Goal: Contribute content: Contribute content

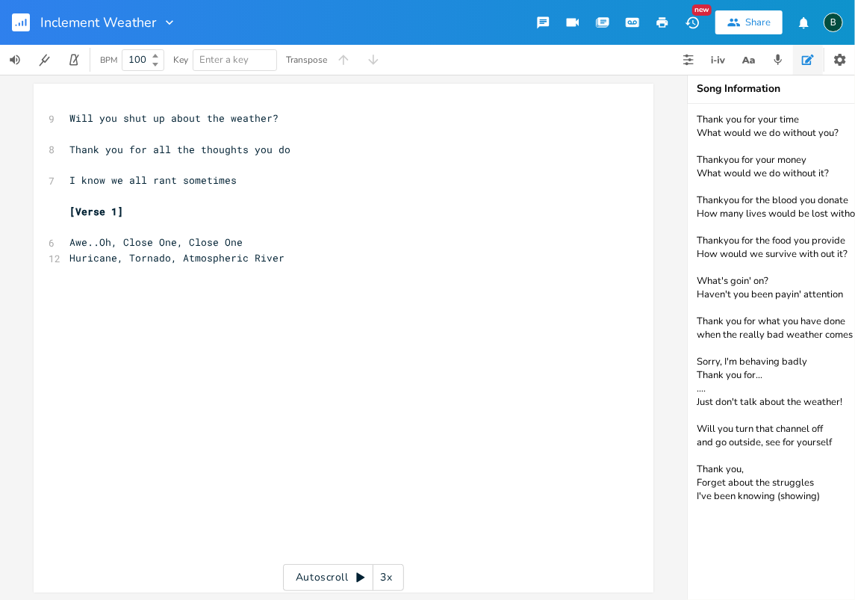
scroll to position [0, 40]
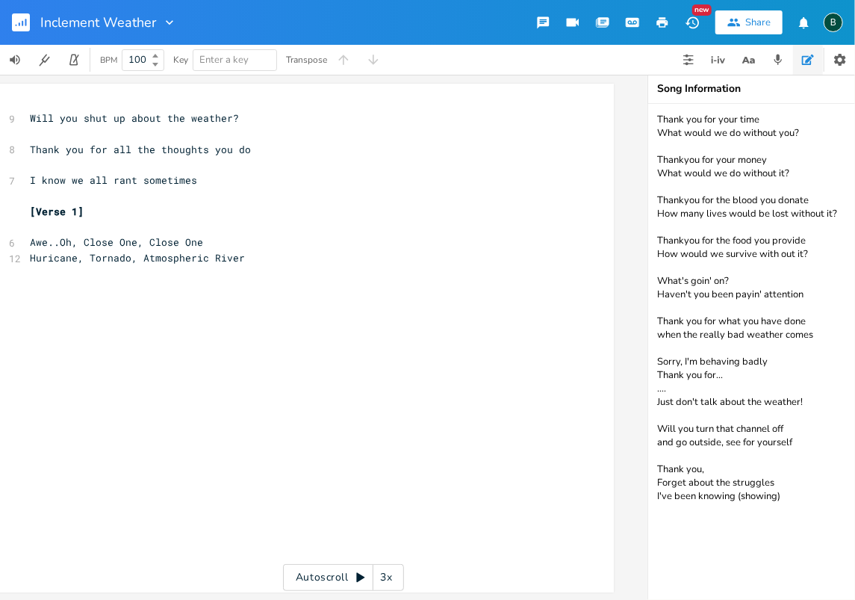
click at [22, 24] on icon "button" at bounding box center [22, 23] width 1 height 5
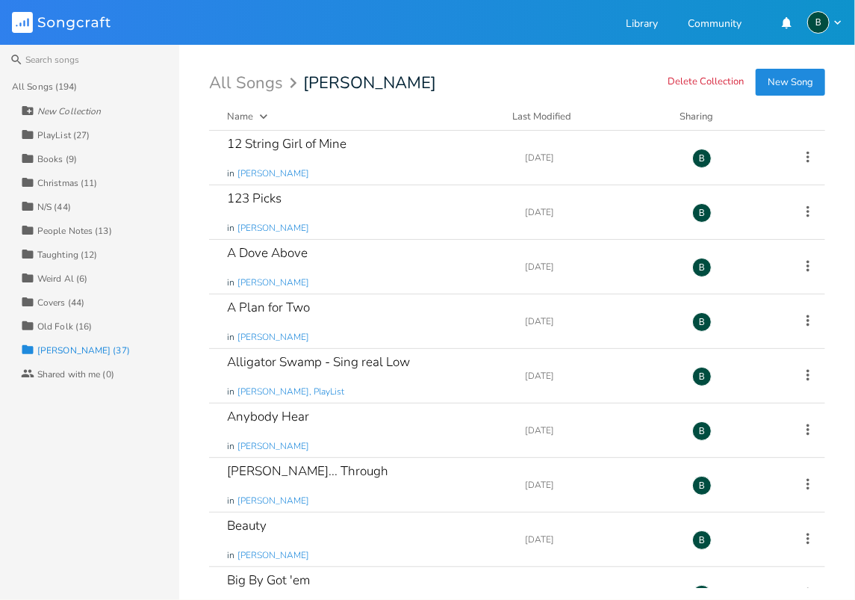
click at [55, 205] on div "N/S (44)" at bounding box center [54, 206] width 34 height 9
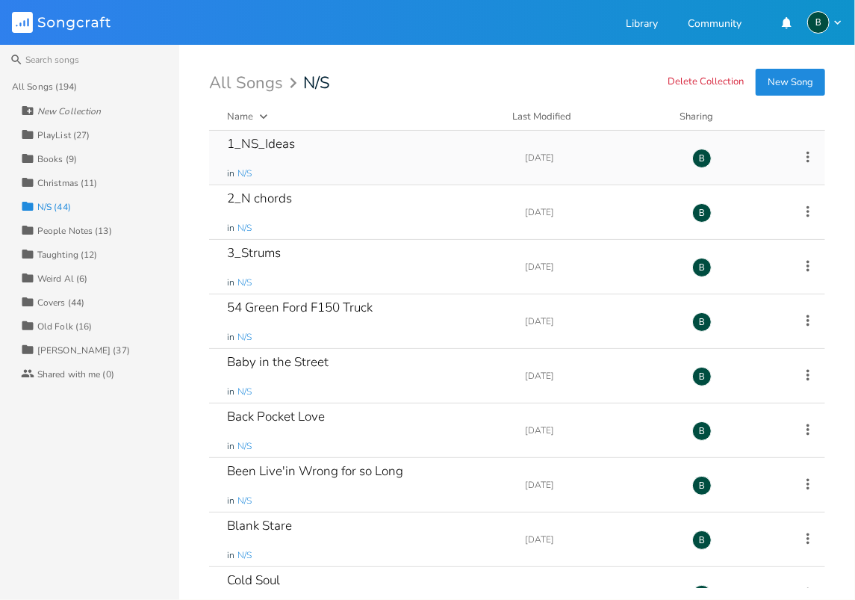
click at [275, 149] on div "1_NS_Ideas" at bounding box center [261, 143] width 68 height 13
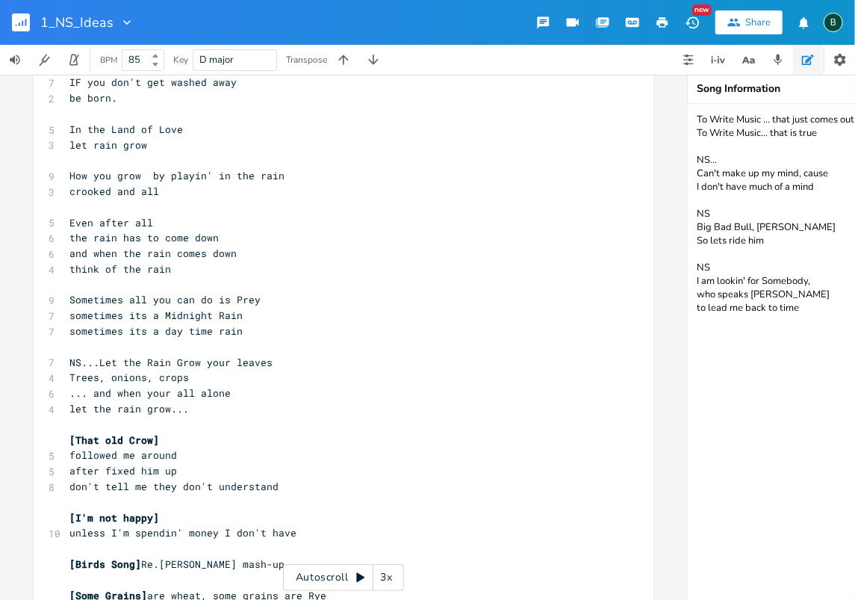
scroll to position [647, 0]
click at [182, 411] on pre "let the rain grow..." at bounding box center [335, 411] width 539 height 16
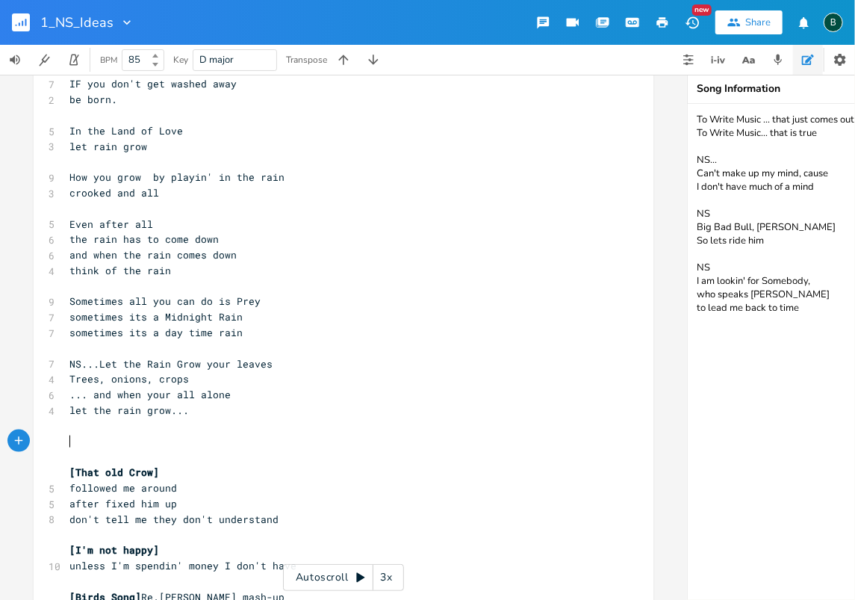
type textarea "{"
type textarea "[Don't do that]"
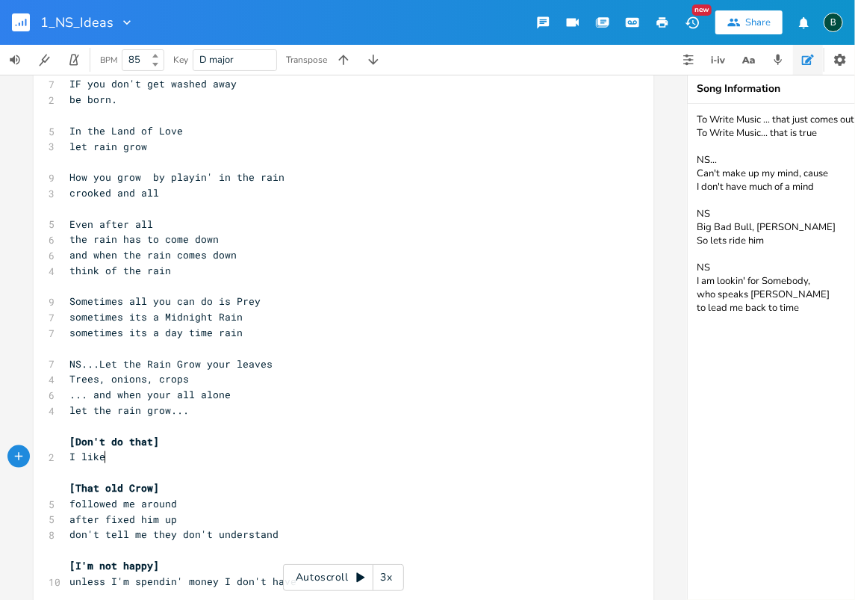
scroll to position [0, 22]
type textarea "I like suni"
type textarea "ning myselp"
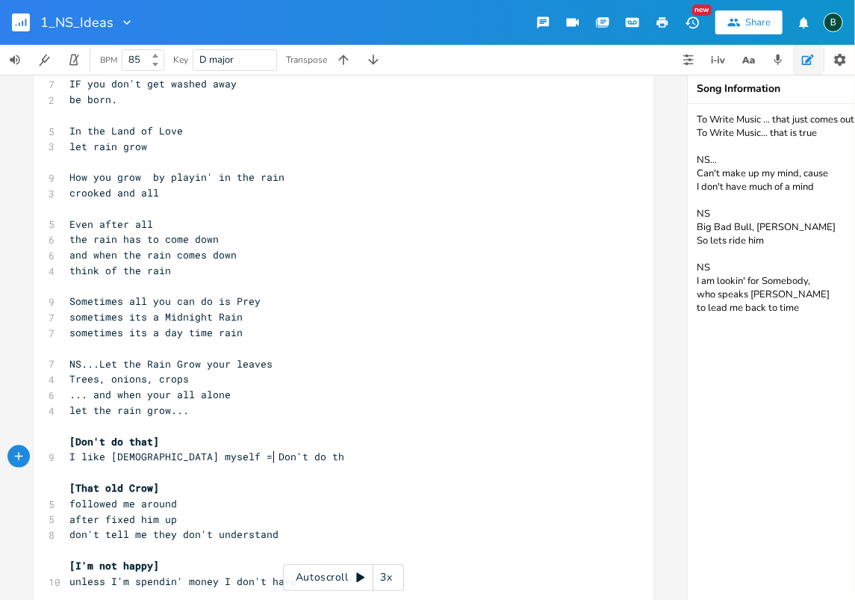
type textarea "f = Don't do that"
drag, startPoint x: 205, startPoint y: 456, endPoint x: 284, endPoint y: 462, distance: 79.3
click at [284, 462] on pre "I like sunning myself = Don't do that" at bounding box center [335, 457] width 539 height 16
type textarea "​Don't do that"
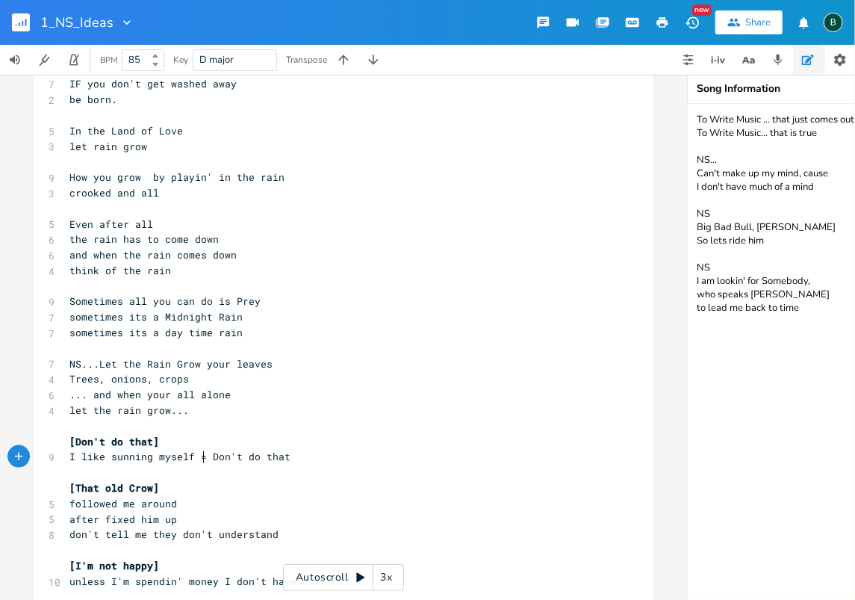
click at [198, 456] on span "I like sunning myself = Don't do that" at bounding box center [179, 456] width 221 height 13
type textarea "-"
click at [281, 458] on pre "I like sunning myself - Don't do that" at bounding box center [335, 457] width 539 height 16
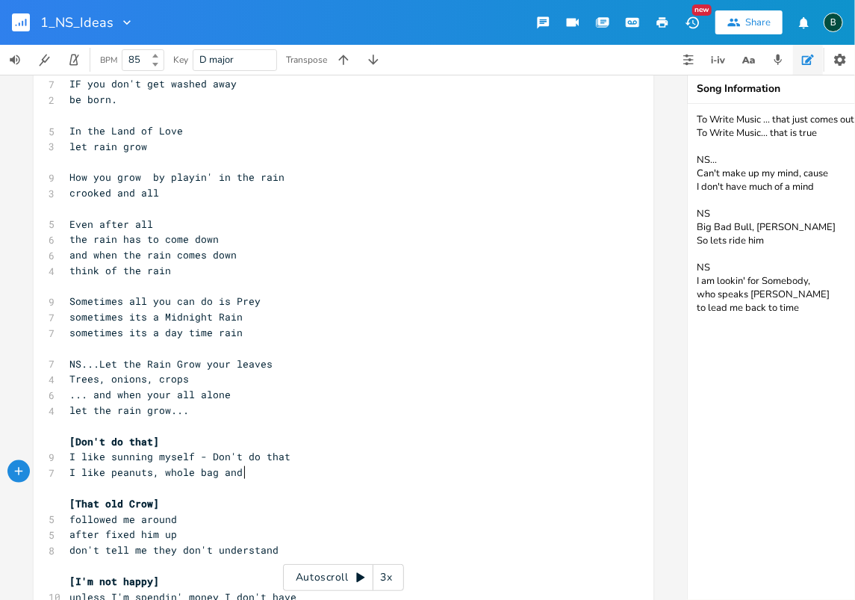
scroll to position [0, 131]
type textarea "I like peanuts, whole bag and all _"
paste textarea
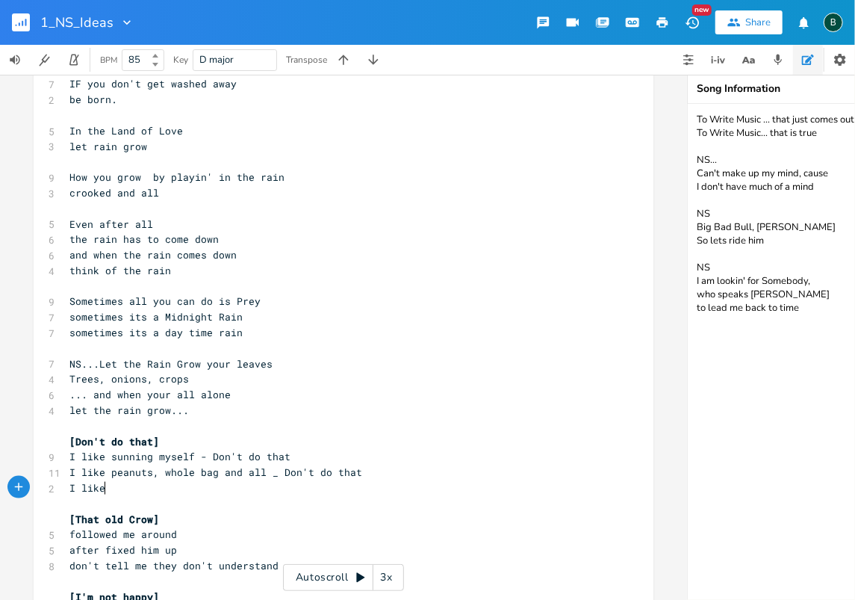
scroll to position [0, 22]
type textarea "I like eatn"
type textarea "'in eggs whole eggs -"
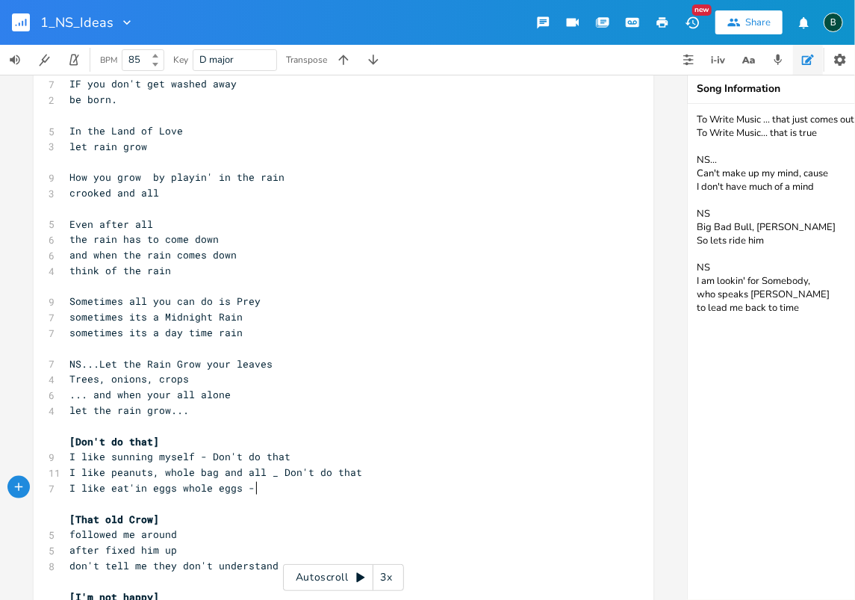
paste textarea
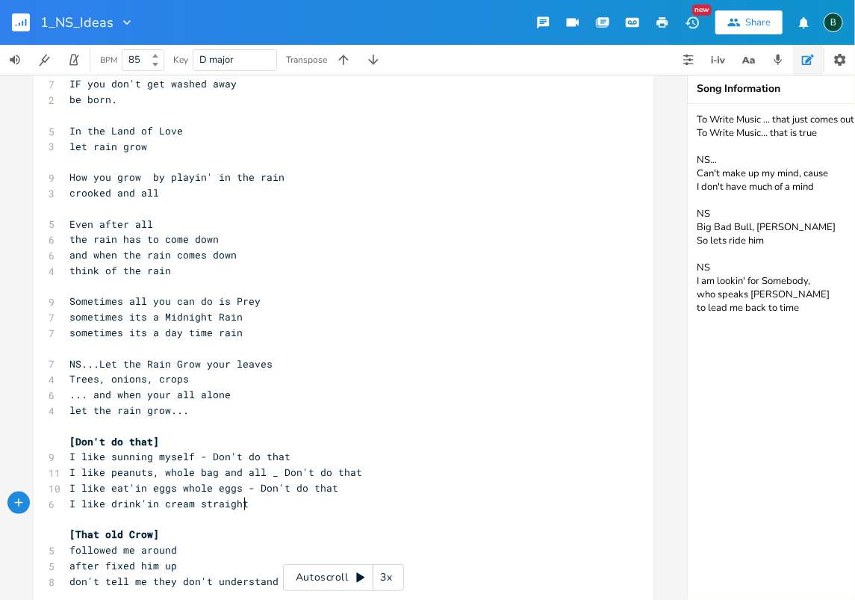
scroll to position [0, 121]
type textarea "I like drink'in cream straight ="
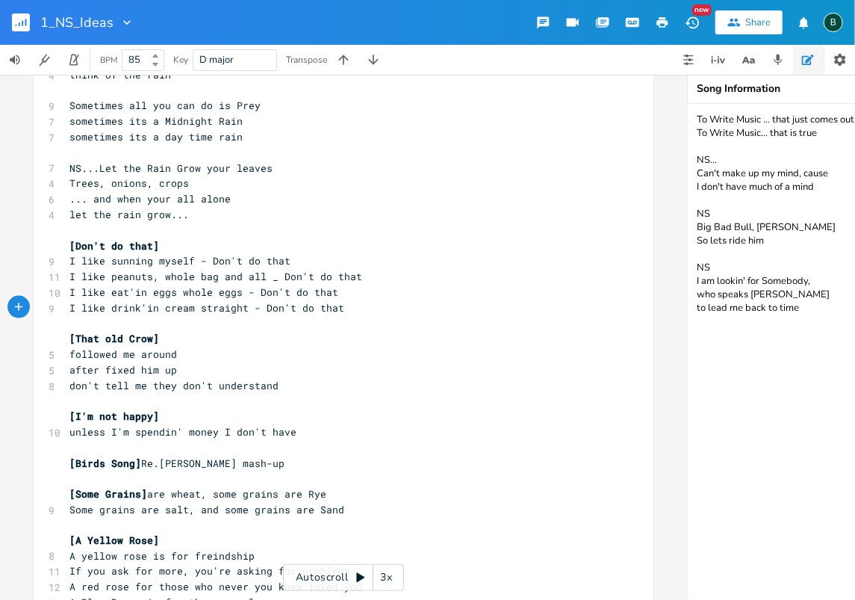
scroll to position [846, 0]
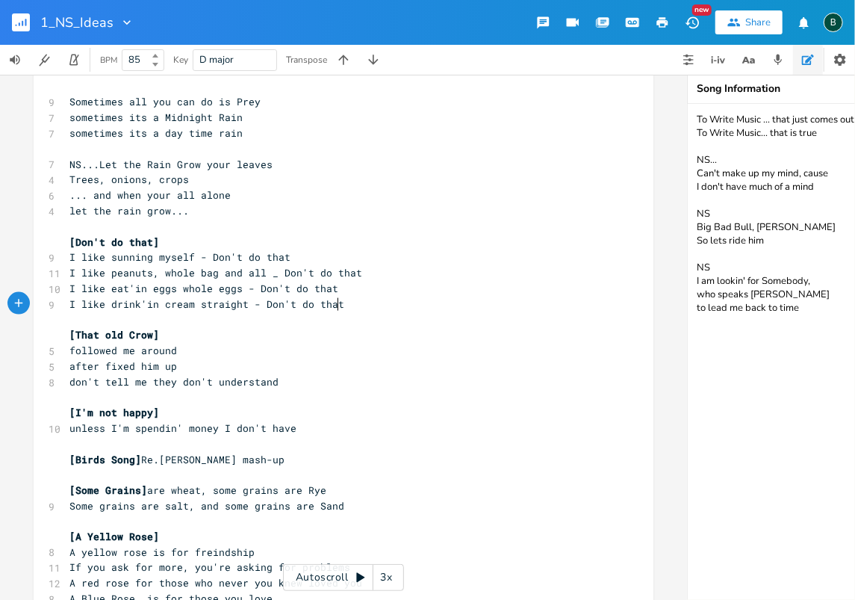
type textarea "-"
click at [18, 18] on rect "button" at bounding box center [21, 22] width 18 height 18
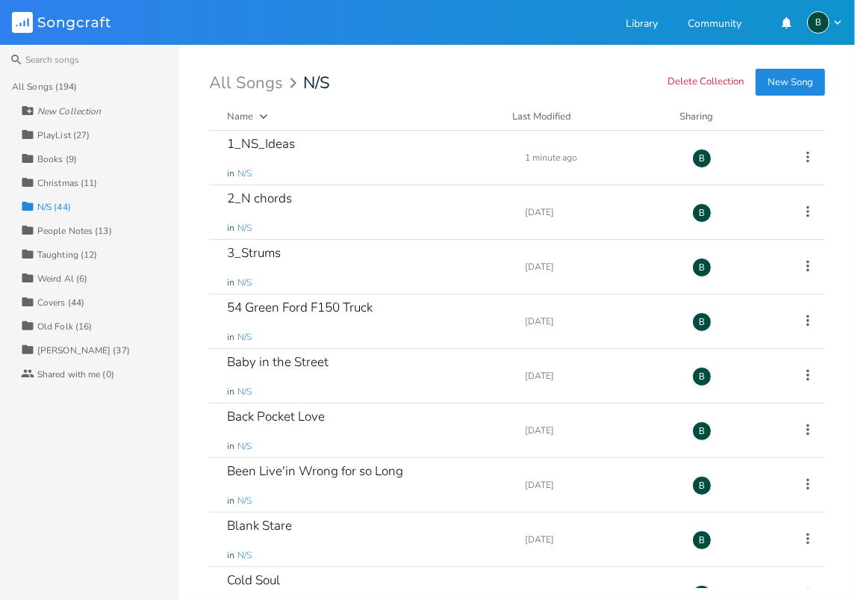
click at [64, 350] on div "[PERSON_NAME] (37)" at bounding box center [83, 350] width 93 height 9
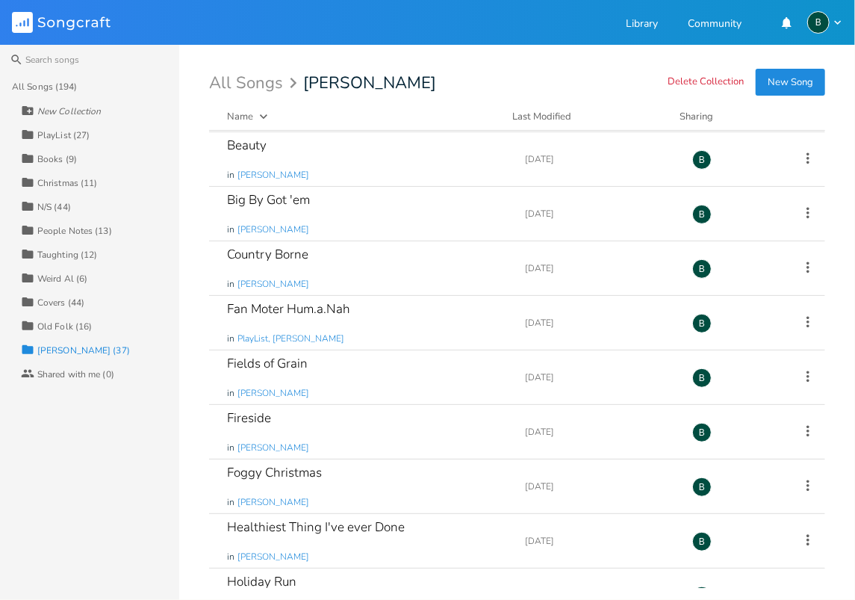
scroll to position [398, 0]
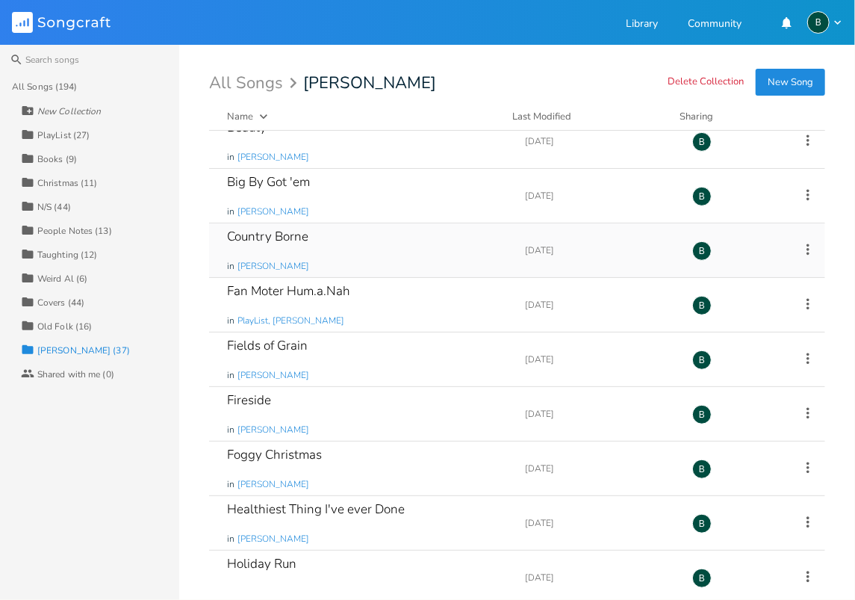
click at [296, 237] on div "Country Borne" at bounding box center [267, 236] width 81 height 13
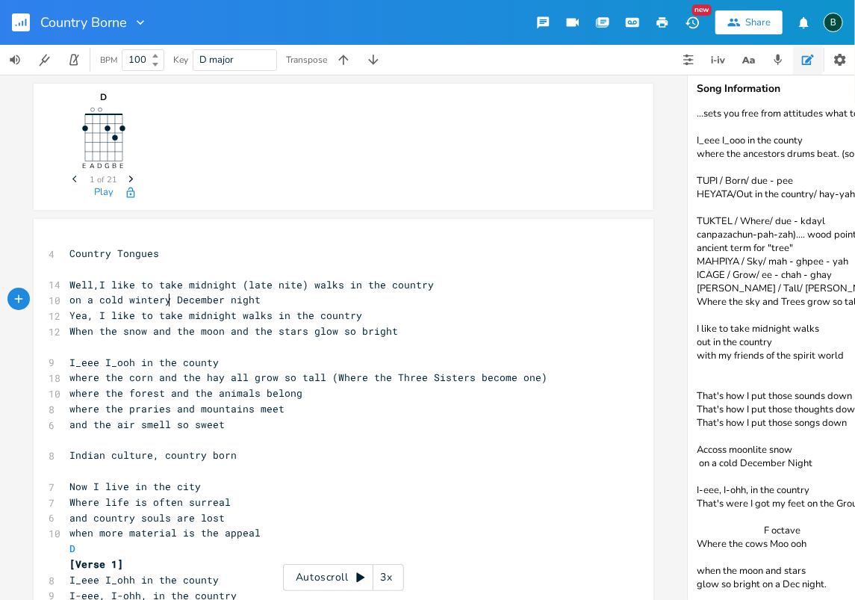
click at [164, 297] on span "on a cold wintery December night" at bounding box center [164, 299] width 191 height 13
type textarea "(snowy, moonlite"
type textarea ")"
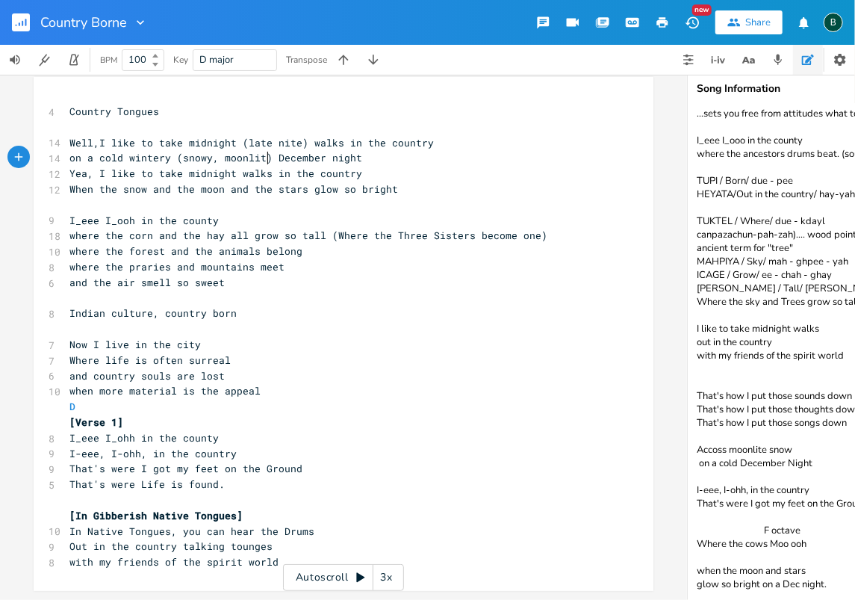
scroll to position [99, 0]
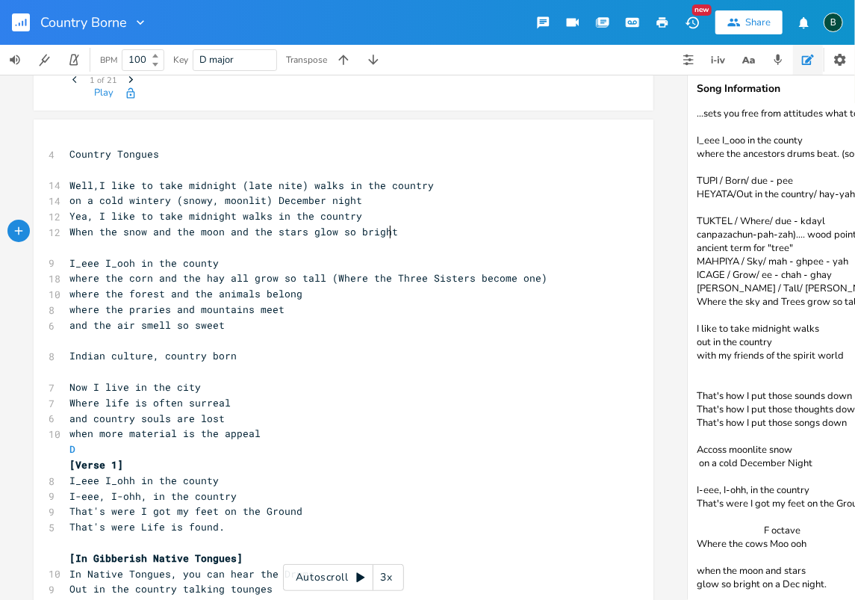
click at [384, 232] on span "When the snow and the moon and the stars glow so bright" at bounding box center [233, 231] width 329 height 13
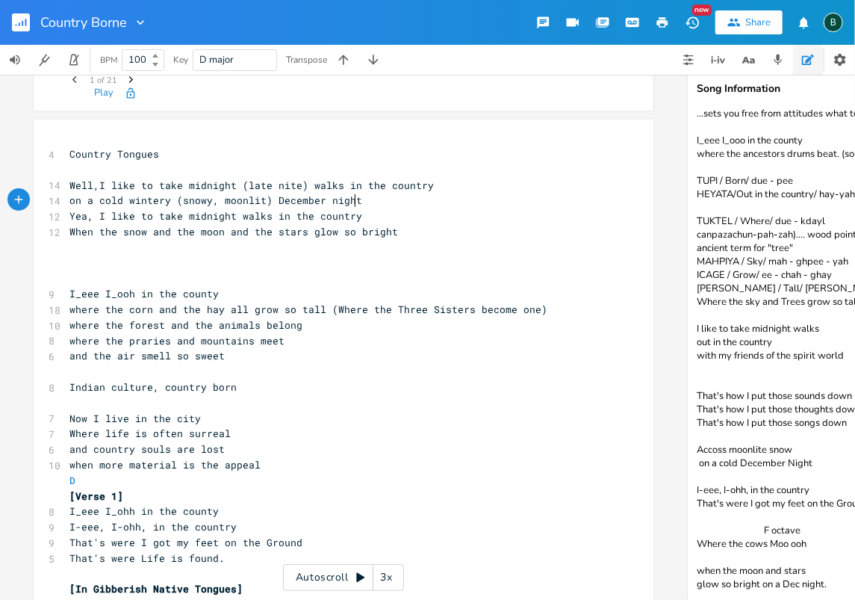
click at [348, 198] on span "on a cold wintery (snowy, moonlit) December night" at bounding box center [215, 199] width 293 height 13
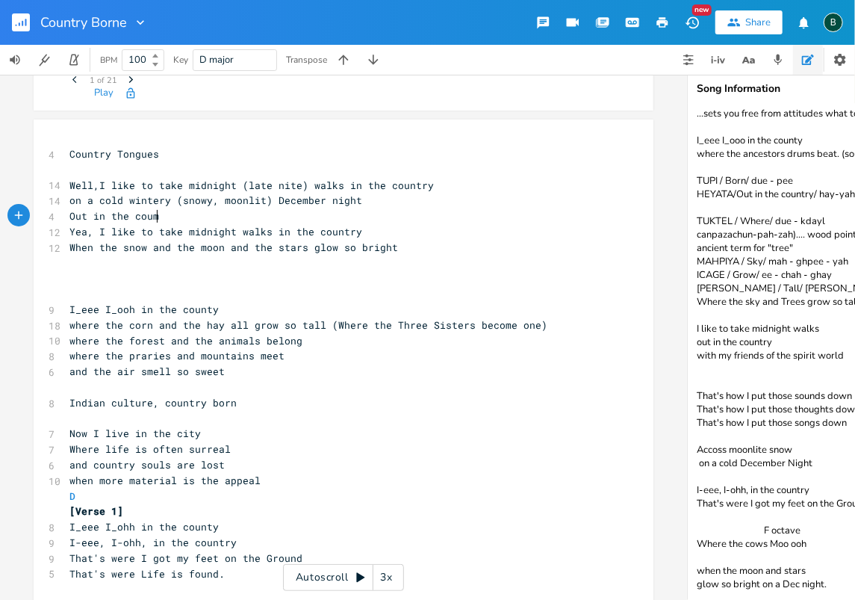
scroll to position [0, 69]
type textarea "Out in the coumry"
type textarea "ntry, Out in the countrry"
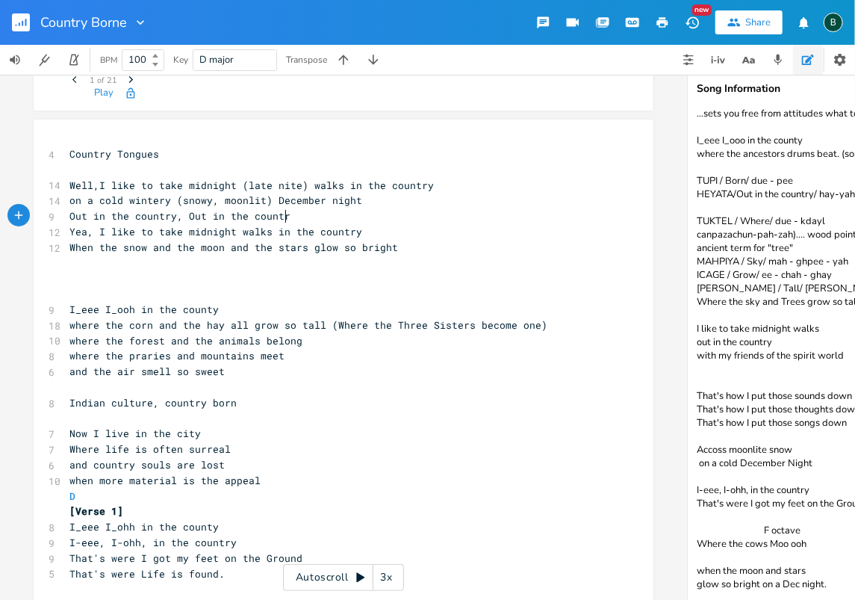
type textarea "y"
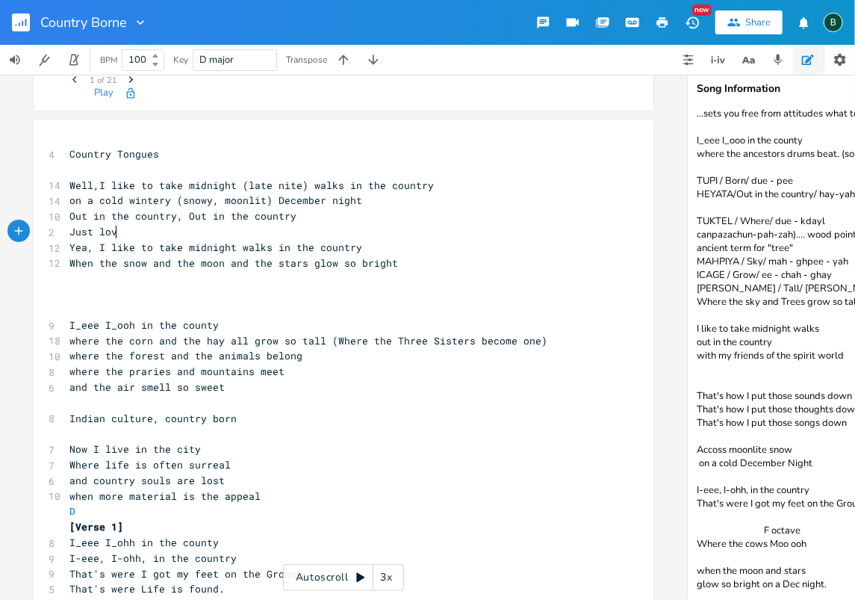
scroll to position [0, 31]
type textarea "Just lov'in it all"
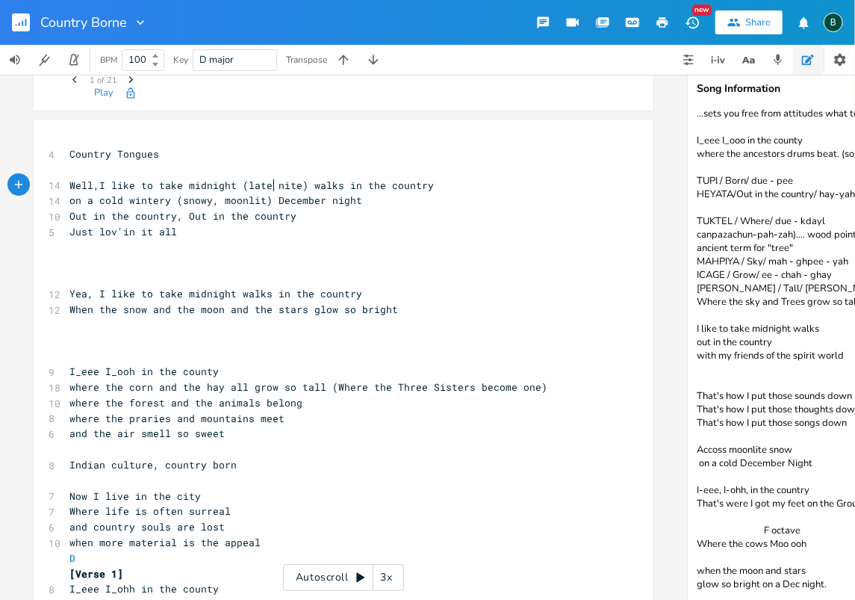
click at [271, 182] on span "Well,I like to take midnight (late nite) walks in the country" at bounding box center [251, 184] width 364 height 13
click at [171, 232] on pre "Just lov'in it all" at bounding box center [335, 232] width 539 height 16
type textarea "​"
drag, startPoint x: 237, startPoint y: 246, endPoint x: 69, endPoint y: 251, distance: 168.9
click at [69, 250] on pre "​" at bounding box center [335, 248] width 539 height 16
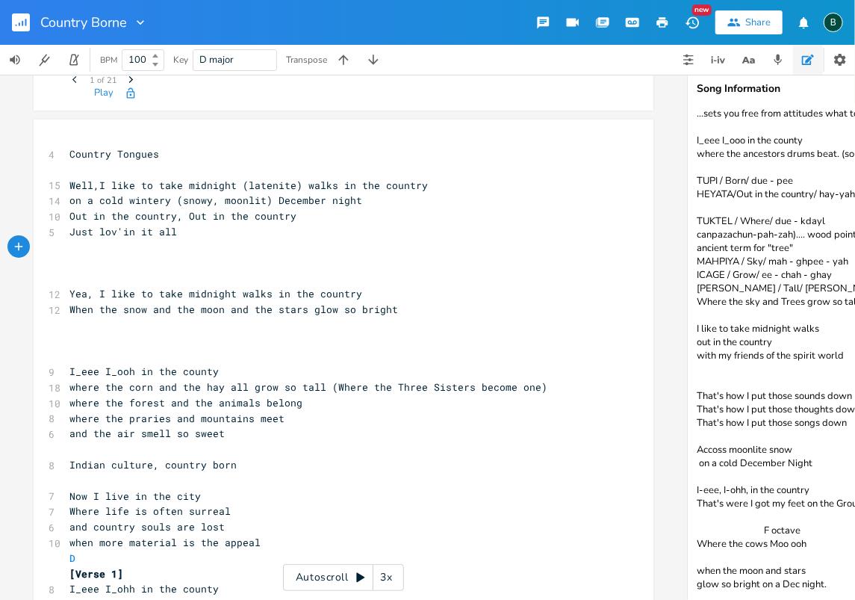
click at [69, 259] on pre "​" at bounding box center [335, 263] width 539 height 16
type textarea "T"
type textarea "here's nowhare"
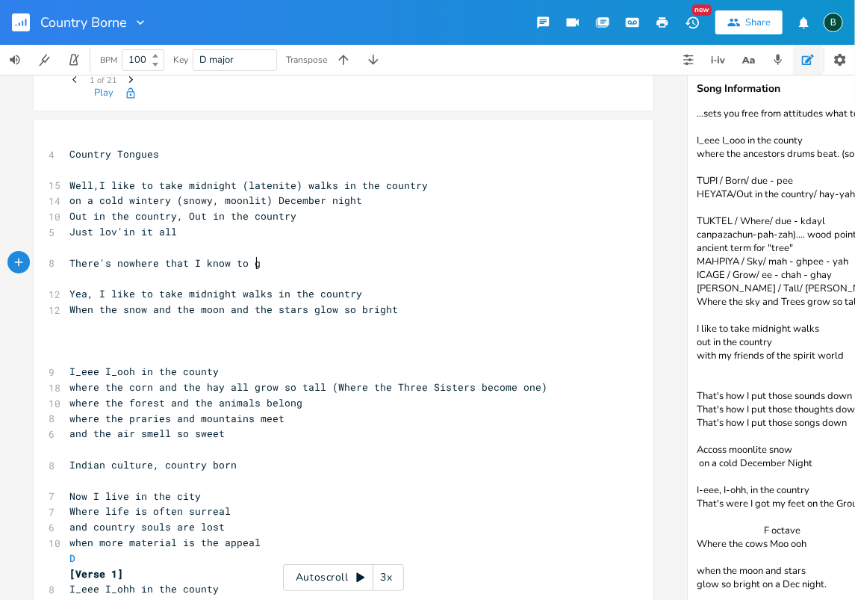
type textarea "ere that I know to ge"
type textarea "o"
click at [153, 261] on span "There's nowhere that I know to Go" at bounding box center [167, 262] width 197 height 13
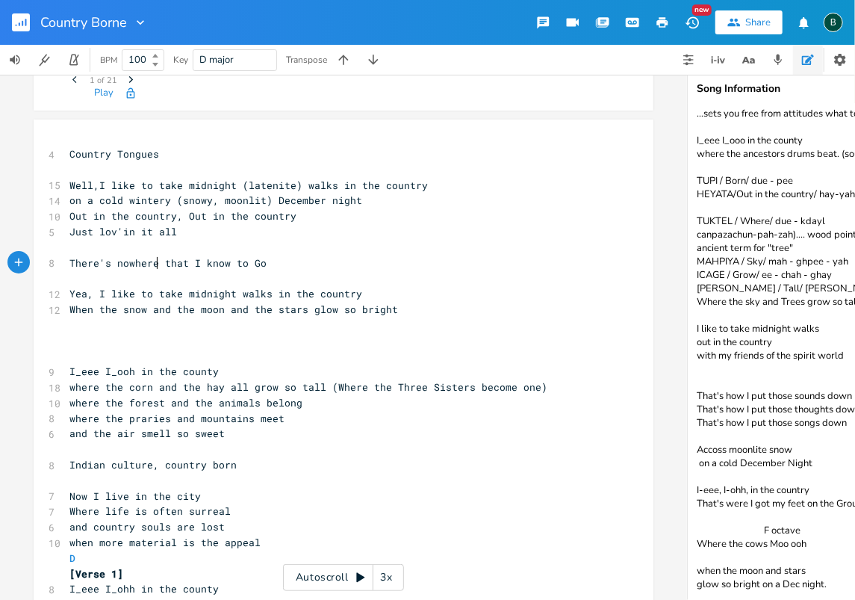
type textarea ","
click at [229, 260] on span "There's nowhere, that I know to Go" at bounding box center [170, 262] width 203 height 13
type textarea ","
click at [270, 261] on pre "There's nowhere, that I know, to Go" at bounding box center [335, 263] width 539 height 16
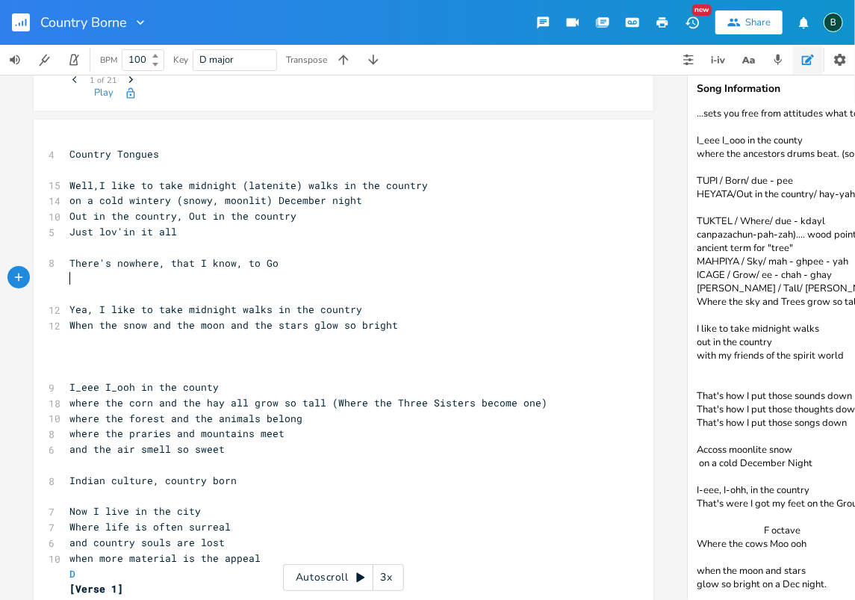
click at [239, 261] on span "There's nowhere, that I know, to Go" at bounding box center [173, 262] width 209 height 13
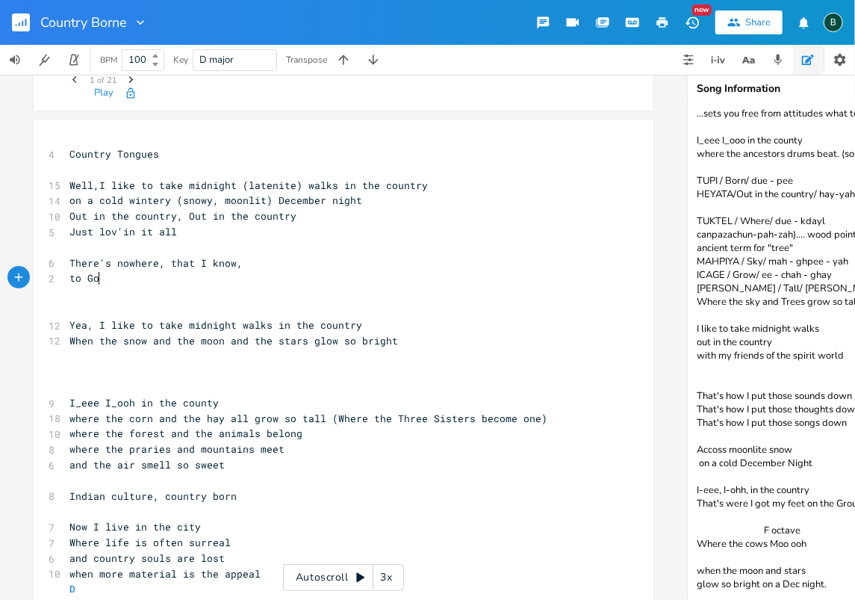
click at [96, 277] on pre "to Go" at bounding box center [335, 278] width 539 height 16
type textarea "and be country bound"
click at [69, 276] on span "to Go and be country bound" at bounding box center [146, 277] width 155 height 13
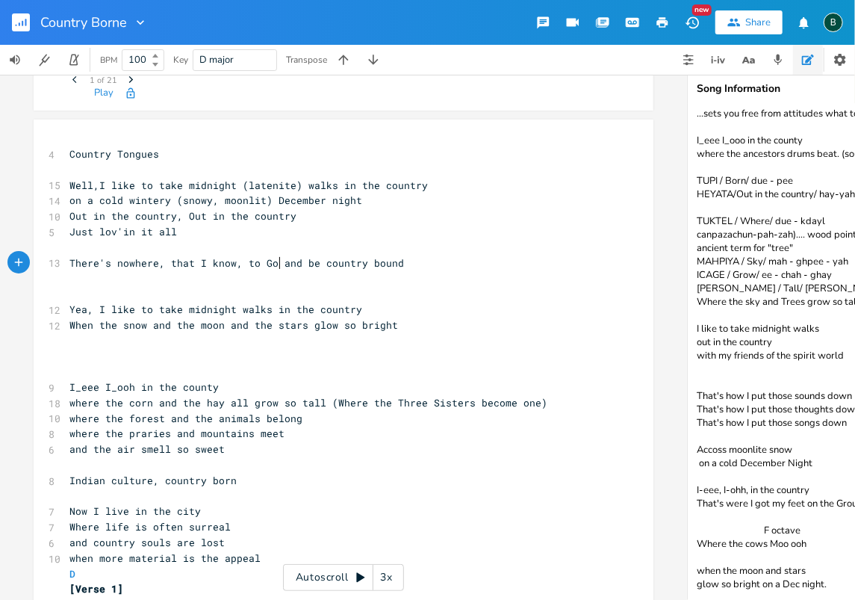
click at [276, 261] on span "There's nowhere, that I know, to Go and be country bound" at bounding box center [236, 262] width 335 height 13
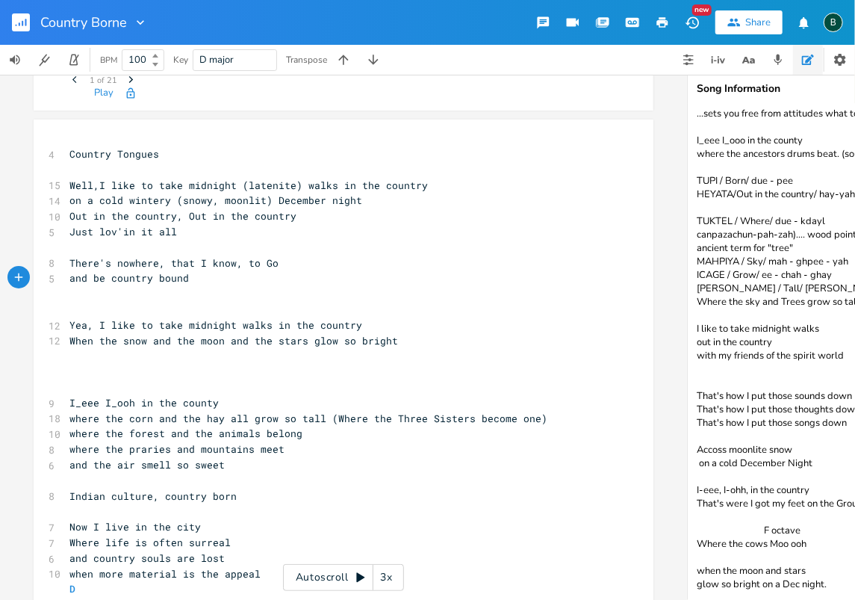
click at [182, 277] on pre "and be country bound" at bounding box center [335, 278] width 539 height 16
drag, startPoint x: 269, startPoint y: 260, endPoint x: 66, endPoint y: 261, distance: 203.1
click at [69, 261] on span "There's nowhere, that I know, to Go" at bounding box center [173, 262] width 209 height 13
type textarea "​There's nowhere, that I know, to Go"
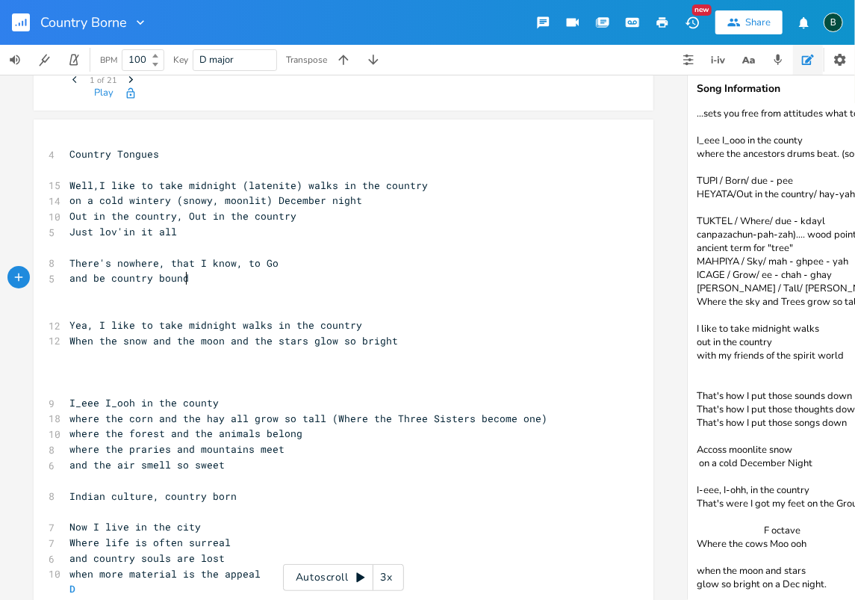
click at [188, 278] on pre "and be country bound" at bounding box center [335, 278] width 539 height 16
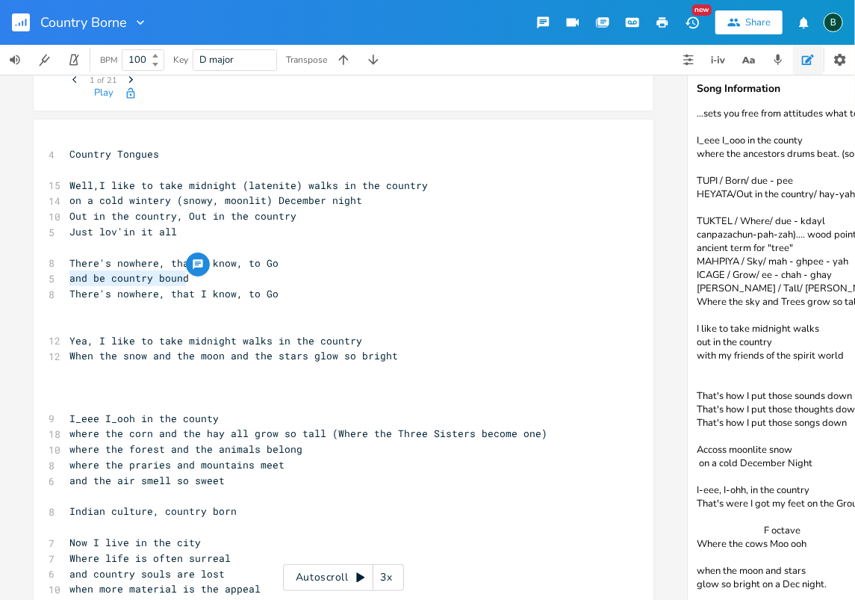
drag, startPoint x: 187, startPoint y: 278, endPoint x: 66, endPoint y: 284, distance: 121.1
click at [66, 284] on pre "and be country bound" at bounding box center [335, 278] width 539 height 16
type textarea "​and be country bound"
click at [269, 293] on pre "There's nowhere, that I know, to Go" at bounding box center [335, 294] width 539 height 16
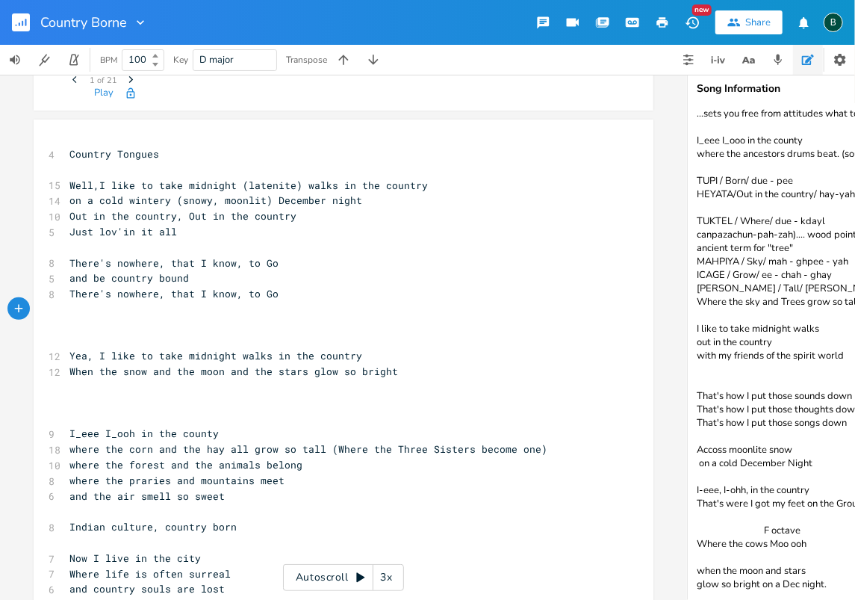
paste textarea
click at [71, 336] on pre "​" at bounding box center [335, 341] width 539 height 16
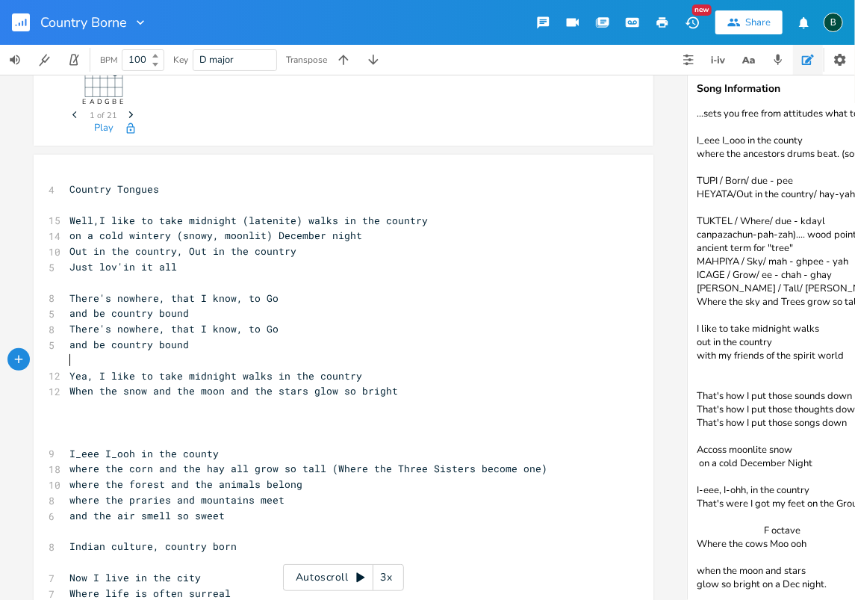
scroll to position [49, 0]
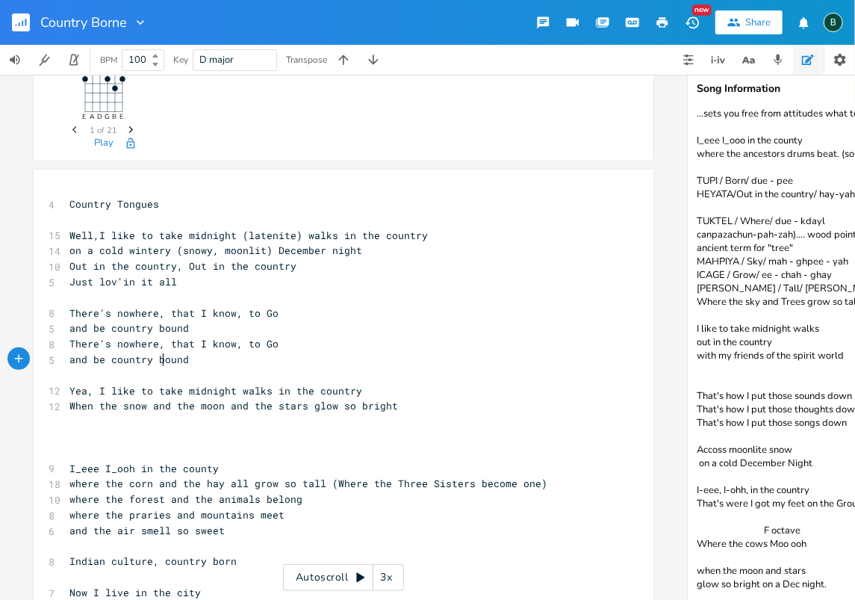
click at [158, 357] on span "and be country bound" at bounding box center [128, 358] width 119 height 13
type textarea "f"
click at [186, 360] on pre "and be country found" at bounding box center [335, 360] width 539 height 16
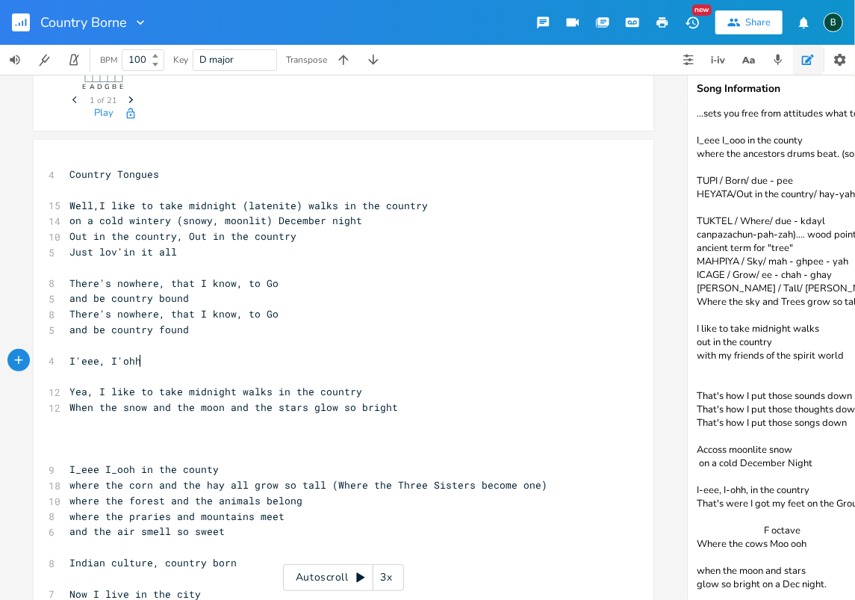
scroll to position [99, 0]
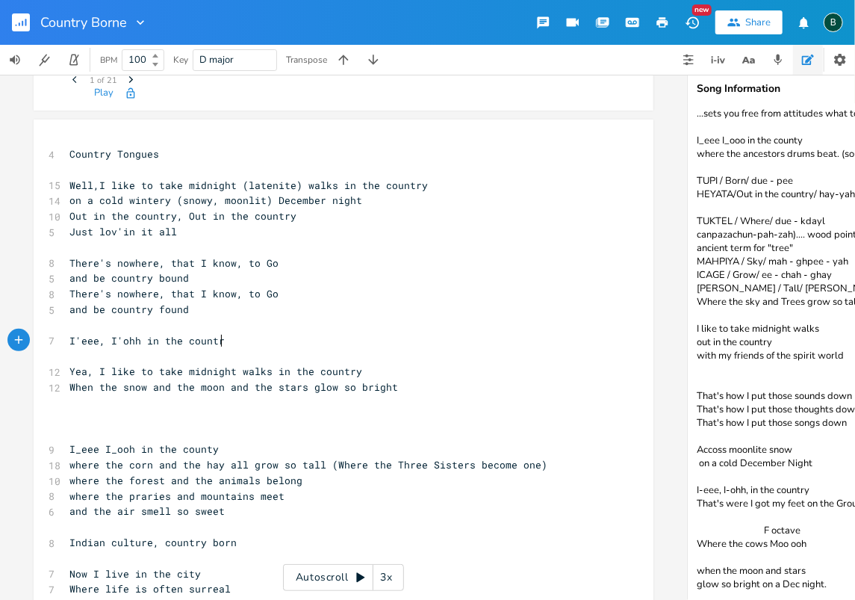
type textarea "I'eee, I'ohh in the country"
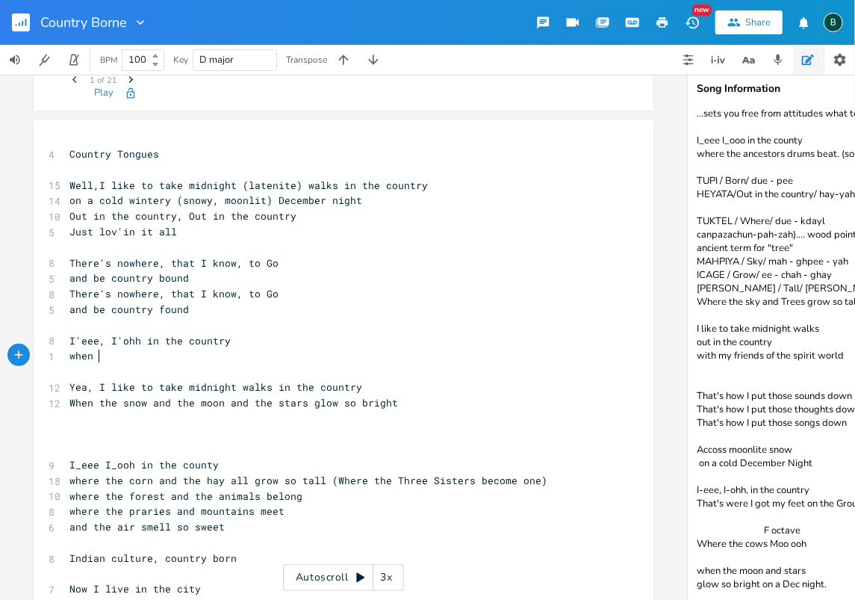
scroll to position [0, 26]
type textarea "when no one else is around"
click at [69, 249] on pre "​" at bounding box center [335, 248] width 539 height 16
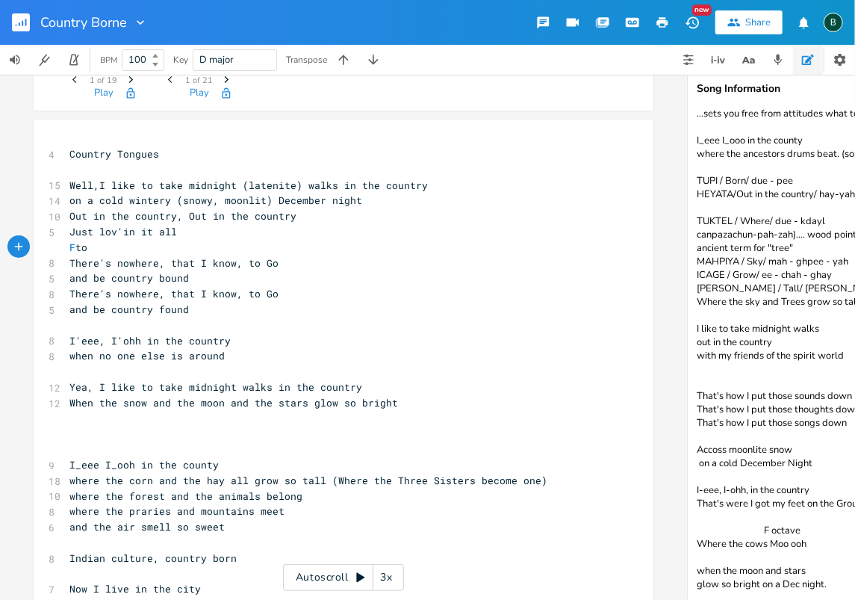
type textarea "F to G"
click at [152, 251] on pre "F to G" at bounding box center [335, 248] width 539 height 16
click at [280, 294] on pre "There's nowhere, that I know, to Go" at bounding box center [335, 294] width 539 height 16
click at [217, 355] on pre "when no one else is around" at bounding box center [335, 356] width 539 height 16
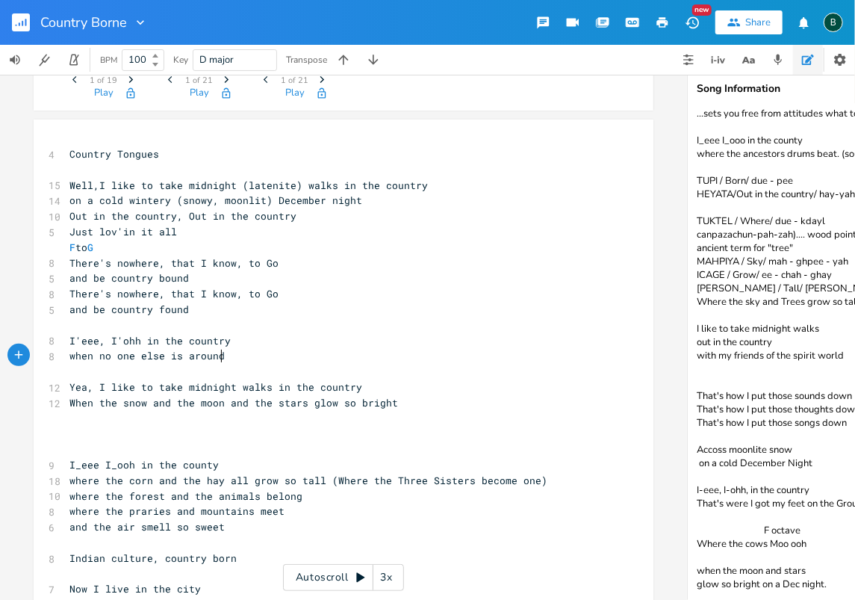
click at [67, 430] on pre "​" at bounding box center [335, 434] width 539 height 16
type textarea "It's our common r"
type textarea "ground"
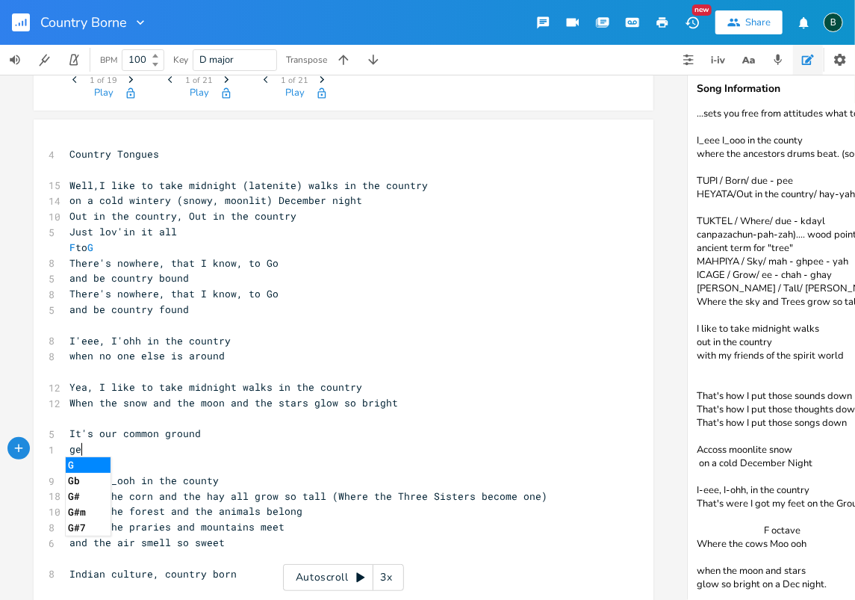
scroll to position [0, 13]
type textarea "get to far [PERSON_NAME] the country"
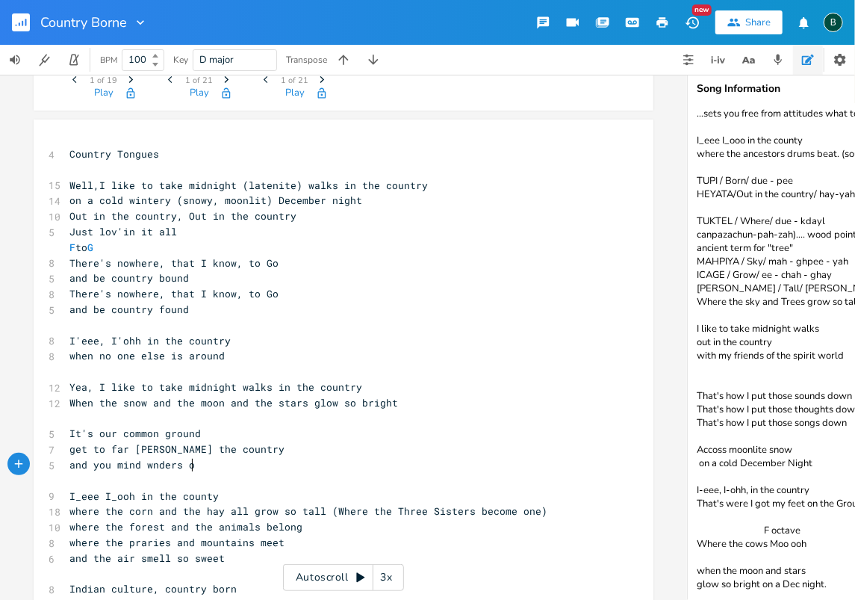
type textarea "and you mind wnders on"
click at [146, 465] on span "and you mind wnders on" at bounding box center [134, 464] width 131 height 13
type textarea "o"
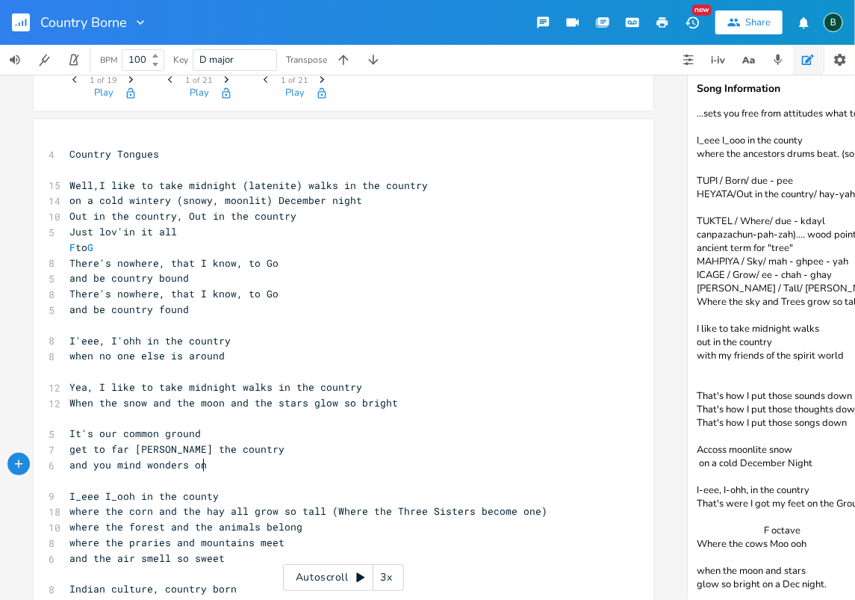
click at [198, 463] on span "and you mind wonders on" at bounding box center [137, 464] width 137 height 13
click at [200, 467] on pre "and you mind wonders on" at bounding box center [335, 465] width 539 height 16
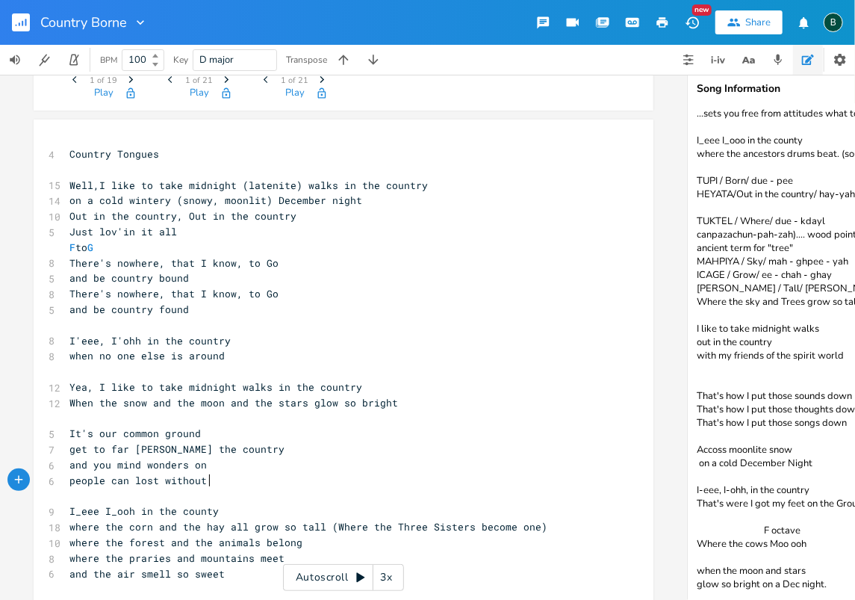
scroll to position [0, 106]
type textarea "people can lost without the country"
type textarea "the"
drag, startPoint x: 222, startPoint y: 482, endPoint x: 202, endPoint y: 481, distance: 20.2
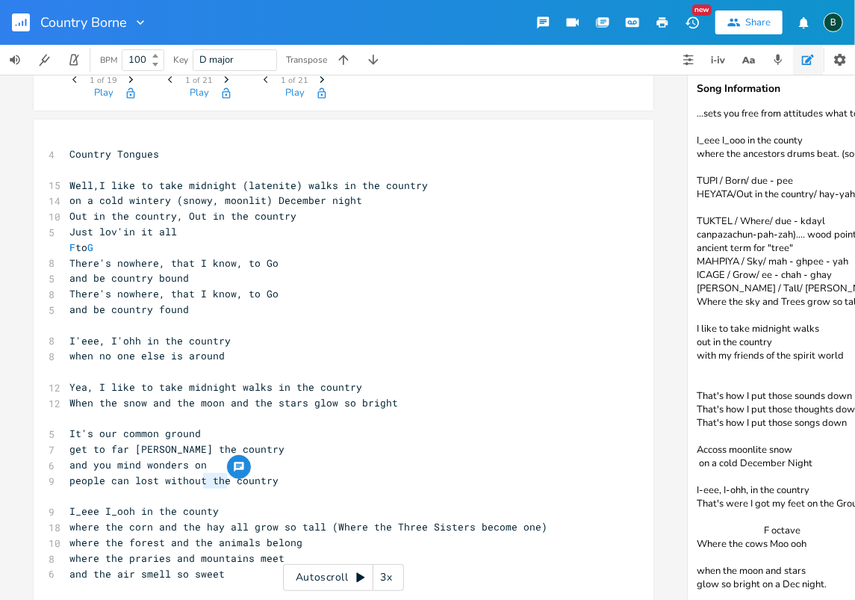
click at [202, 481] on span "people can lost without the country" at bounding box center [173, 479] width 209 height 13
click at [254, 479] on pre "people can lost without country" at bounding box center [335, 481] width 539 height 16
type textarea "where is the us"
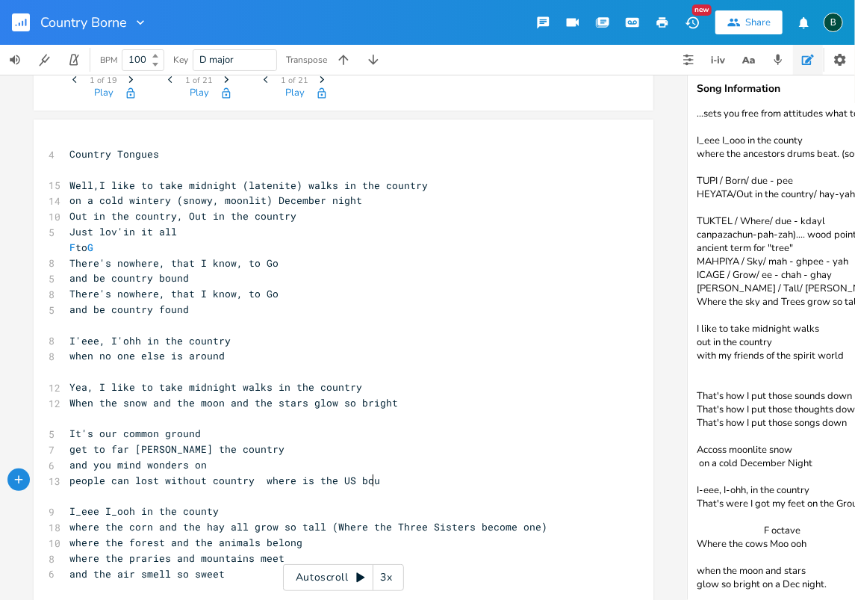
type textarea "US bound"
click at [263, 182] on span "Well,I like to take midnight (latenite) walks in the country" at bounding box center [248, 184] width 358 height 13
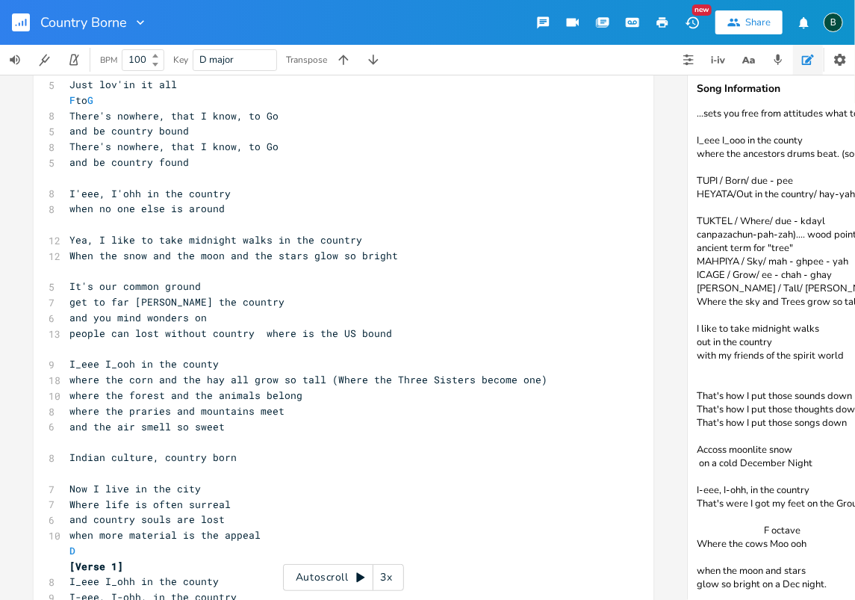
scroll to position [249, 0]
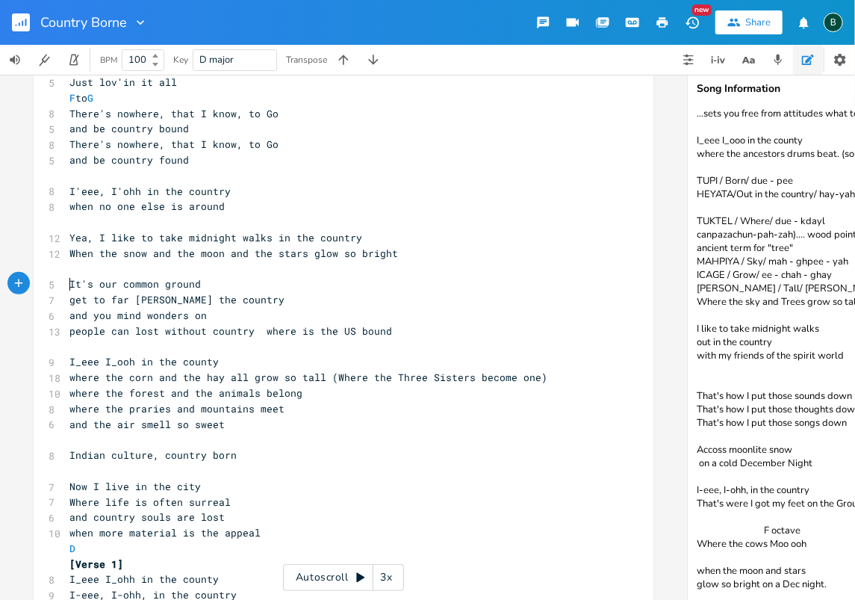
click at [66, 282] on pre "It's our common ground" at bounding box center [335, 284] width 539 height 16
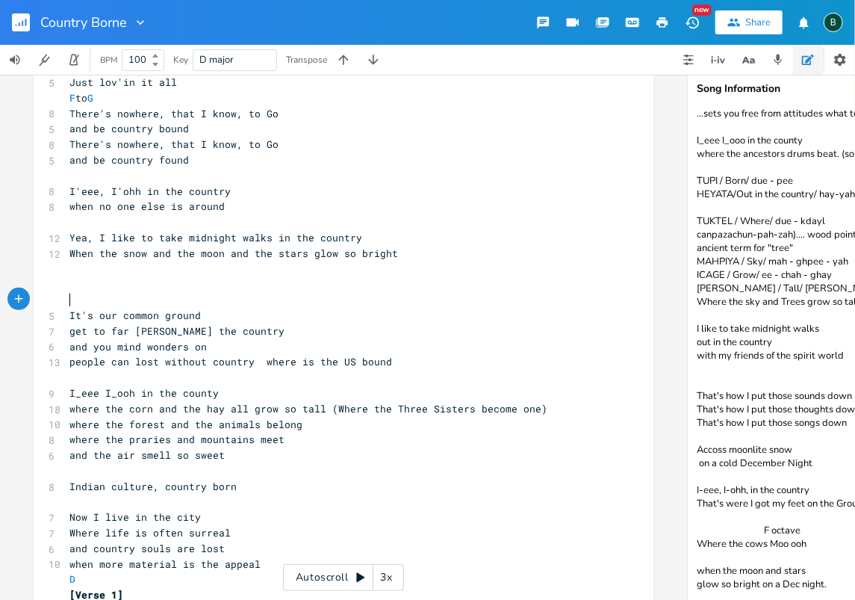
click at [67, 300] on pre "​" at bounding box center [335, 300] width 539 height 16
type textarea "Something's lost when you don't love the country"
click at [157, 297] on span "Something's lost when you don't love the country" at bounding box center [212, 299] width 287 height 13
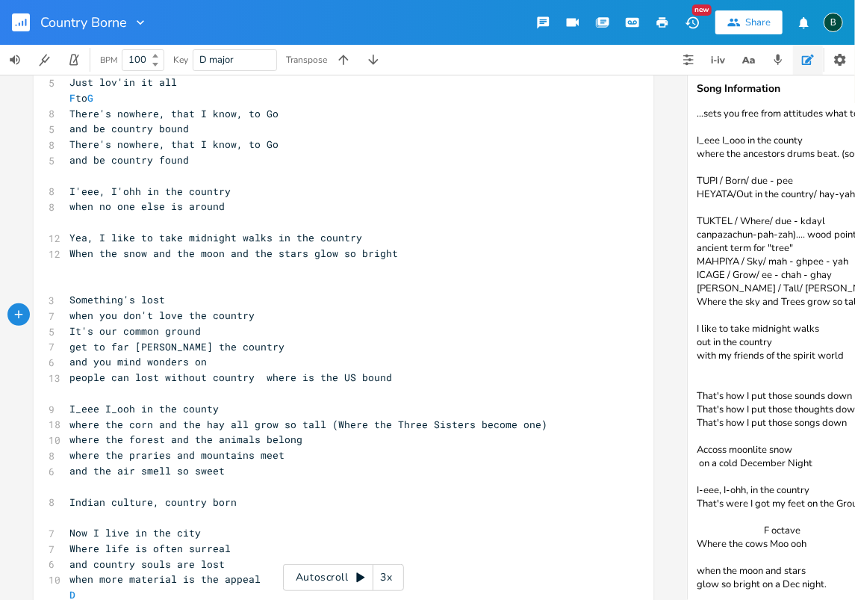
click at [22, 21] on icon "button" at bounding box center [22, 23] width 1 height 5
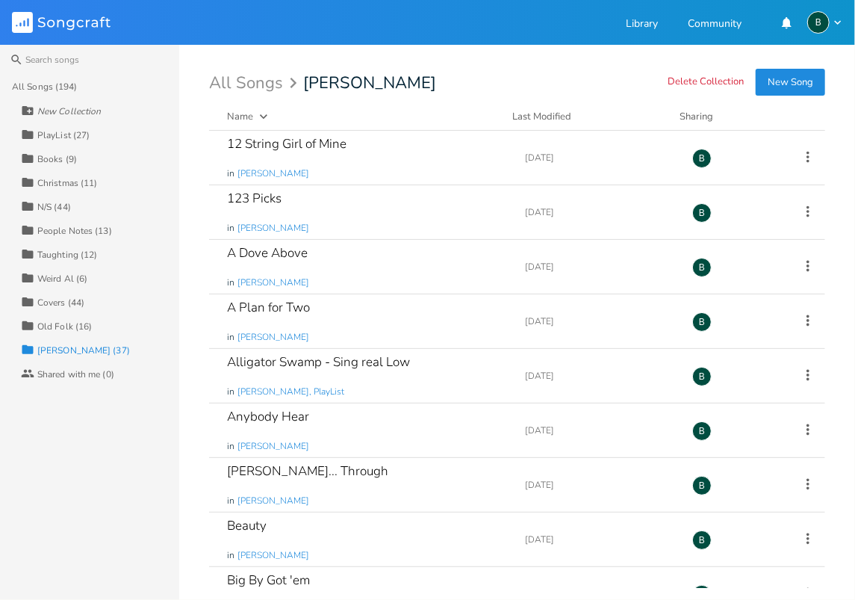
click at [51, 206] on div "N/S (44)" at bounding box center [54, 206] width 34 height 9
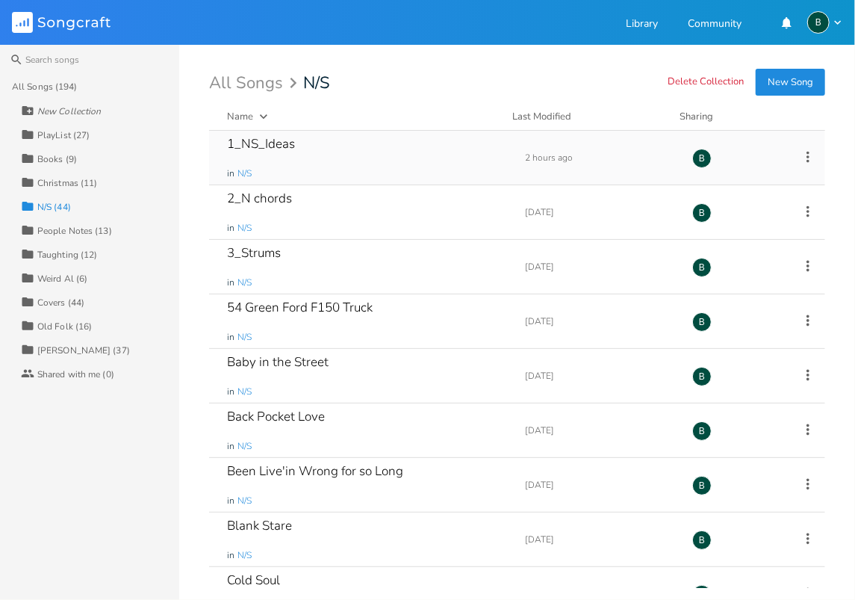
click at [279, 144] on div "1_NS_Ideas" at bounding box center [261, 143] width 68 height 13
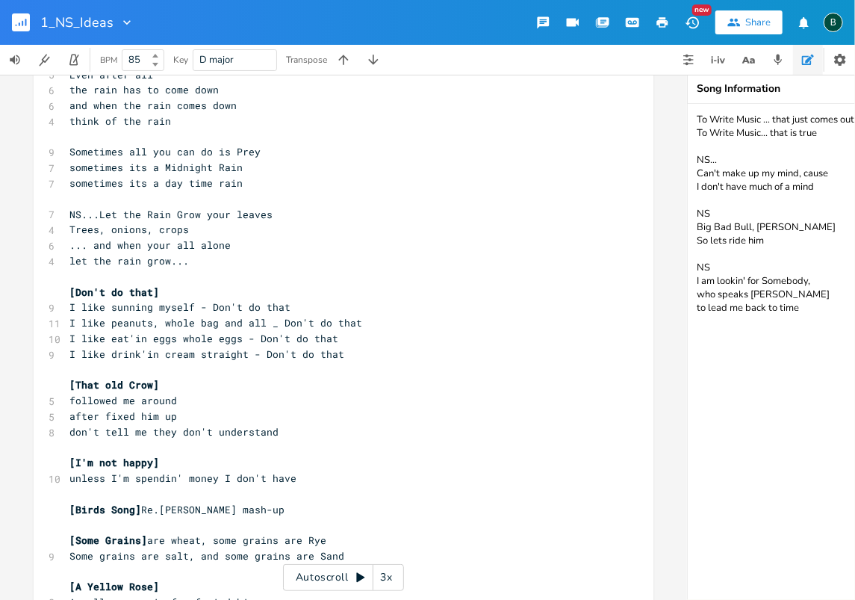
scroll to position [819, 0]
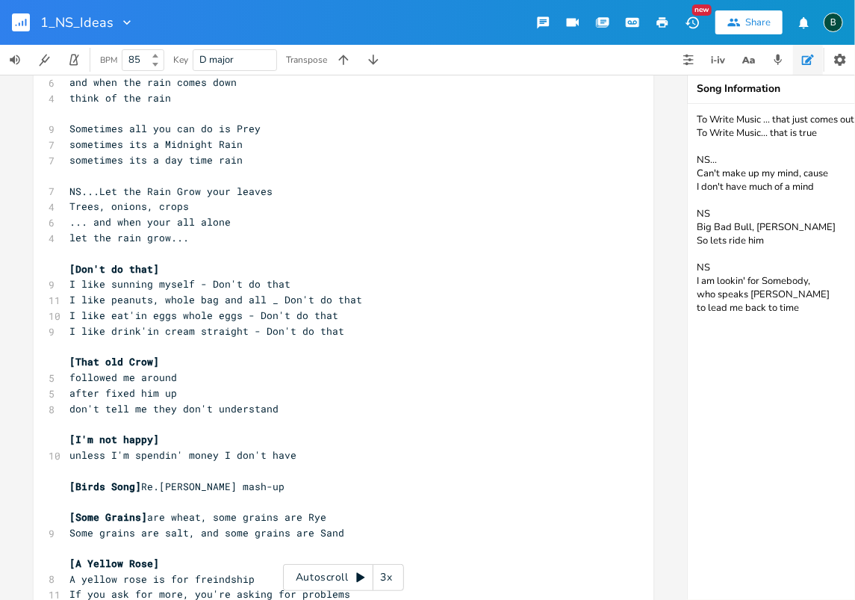
click at [331, 329] on span "I like drink'in cream straight - Don't do that" at bounding box center [206, 330] width 275 height 13
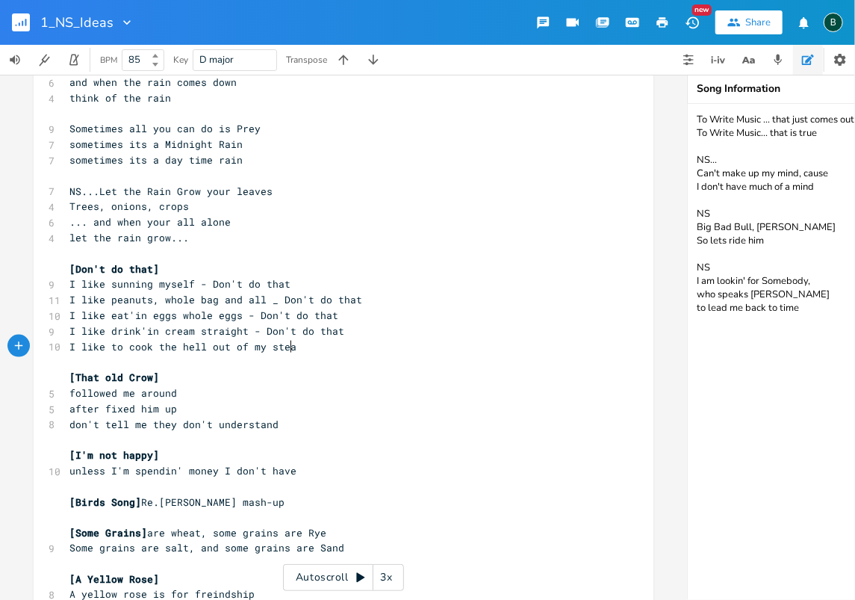
scroll to position [0, 156]
type textarea "I like to cook the hell out of my steaks"
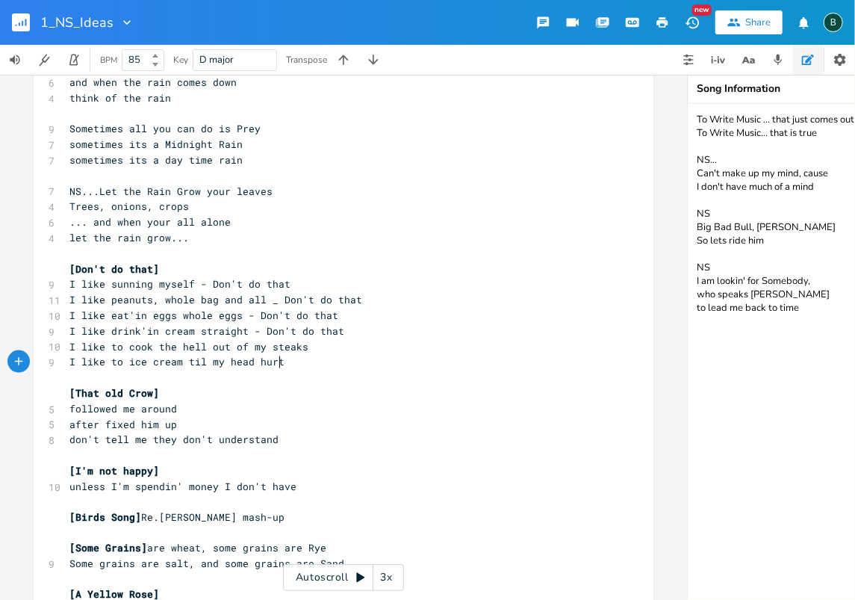
scroll to position [0, 153]
type textarea "I like to ice cream til my head hurts"
type textarea "-"
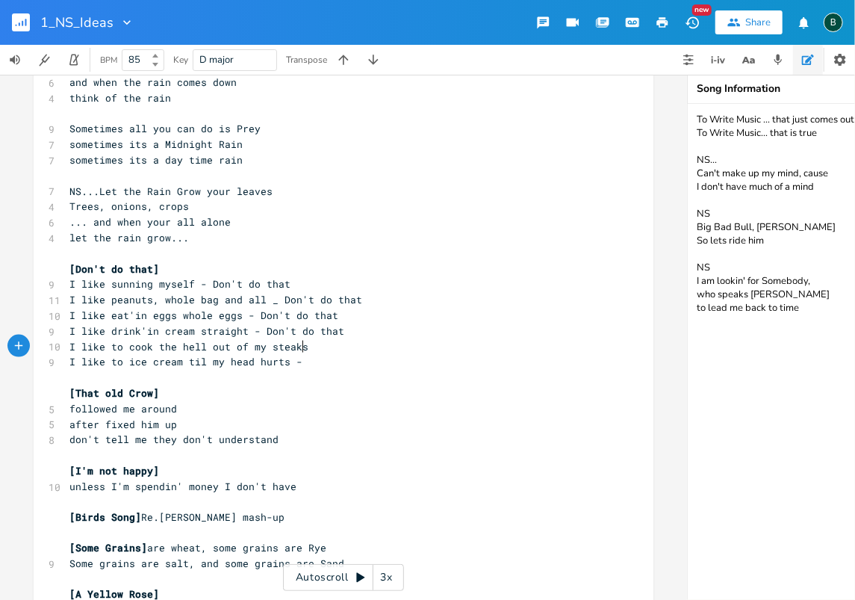
click at [305, 345] on pre "I like to cook the hell out of my steaks" at bounding box center [335, 347] width 539 height 16
type textarea "-"
